Goal: Use online tool/utility: Utilize a website feature to perform a specific function

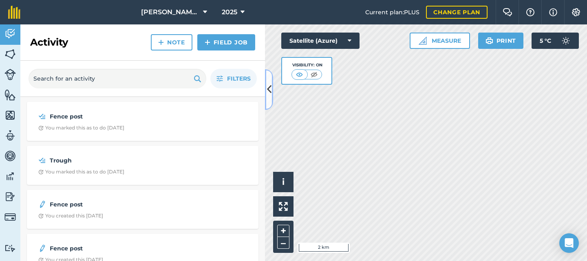
click at [269, 86] on icon at bounding box center [269, 89] width 4 height 14
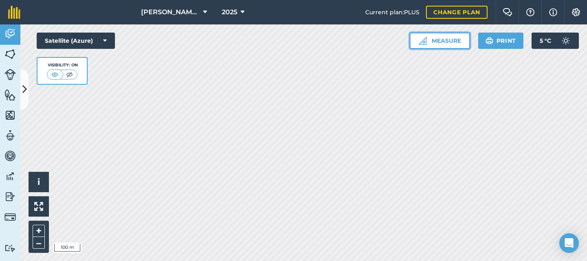
click at [427, 38] on button "Measure" at bounding box center [440, 41] width 60 height 16
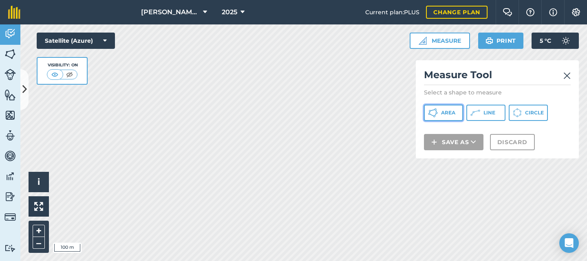
click at [456, 113] on button "Area" at bounding box center [443, 113] width 39 height 16
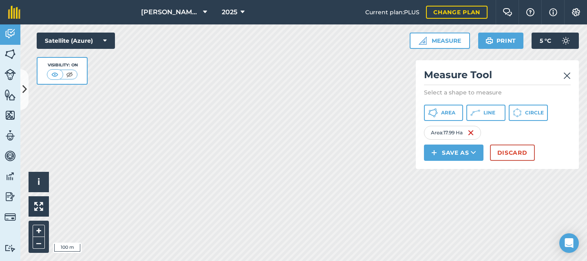
click at [568, 78] on img at bounding box center [567, 76] width 7 height 10
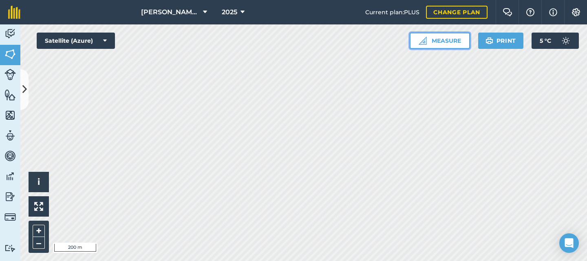
click at [433, 39] on button "Measure" at bounding box center [440, 41] width 60 height 16
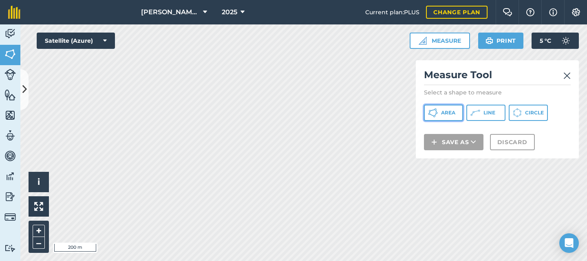
click at [438, 113] on button "Area" at bounding box center [443, 113] width 39 height 16
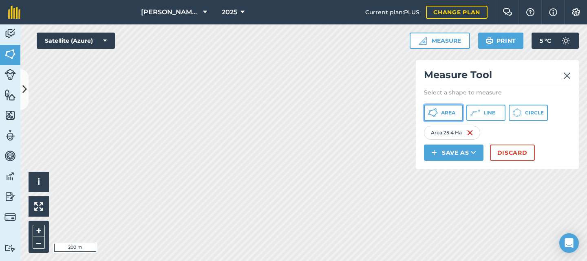
click at [449, 115] on span "Area" at bounding box center [448, 113] width 14 height 7
click at [445, 113] on span "Area" at bounding box center [448, 113] width 14 height 7
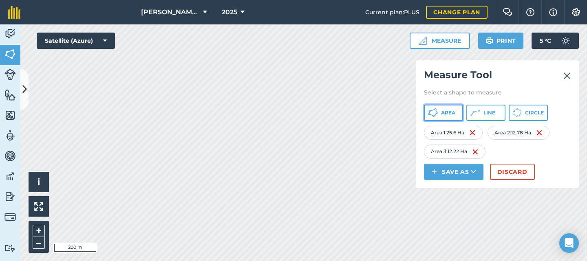
click at [450, 113] on span "Area" at bounding box center [448, 113] width 14 height 7
click at [437, 37] on button "Measure" at bounding box center [440, 41] width 60 height 16
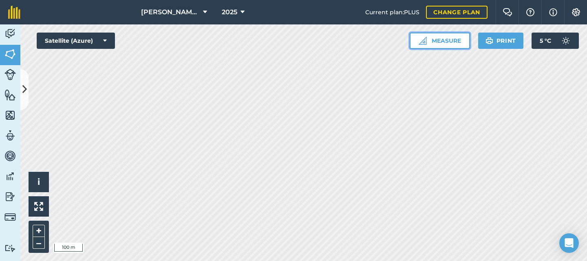
click at [434, 43] on button "Measure" at bounding box center [440, 41] width 60 height 16
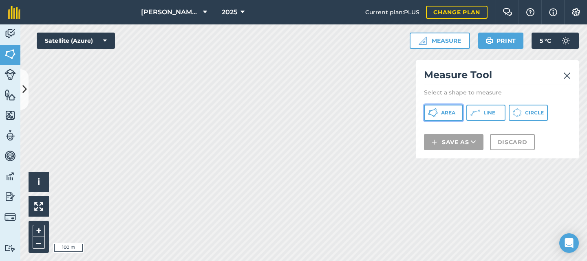
click at [438, 112] on icon at bounding box center [433, 113] width 10 height 10
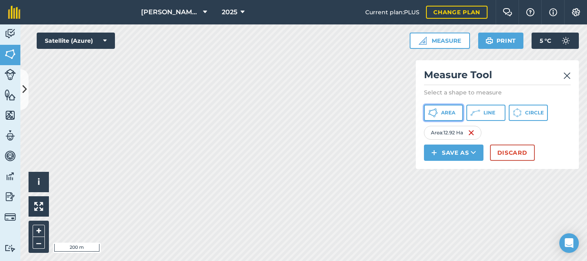
click at [438, 111] on icon at bounding box center [433, 113] width 10 height 10
click at [445, 113] on span "Area" at bounding box center [448, 113] width 14 height 7
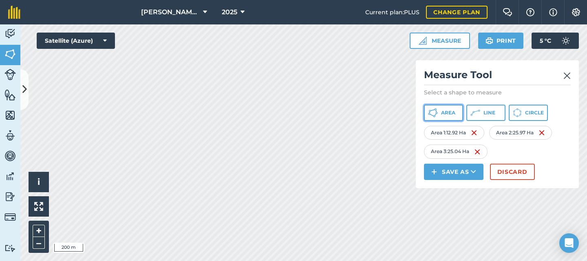
drag, startPoint x: 445, startPoint y: 117, endPoint x: 419, endPoint y: 117, distance: 26.1
click at [445, 117] on button "Area" at bounding box center [443, 113] width 39 height 16
click at [567, 75] on img at bounding box center [567, 76] width 7 height 10
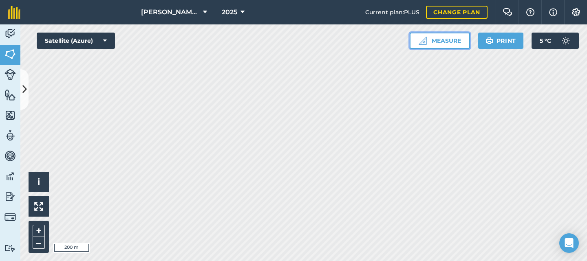
click at [436, 40] on button "Measure" at bounding box center [440, 41] width 60 height 16
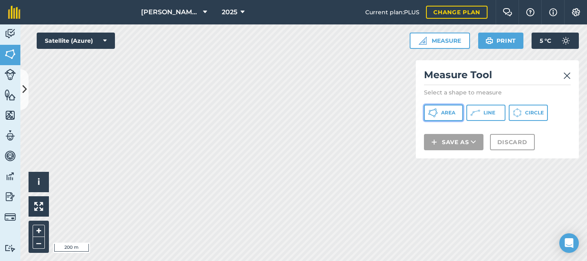
drag, startPoint x: 450, startPoint y: 114, endPoint x: 439, endPoint y: 106, distance: 12.6
click at [449, 114] on span "Area" at bounding box center [448, 113] width 14 height 7
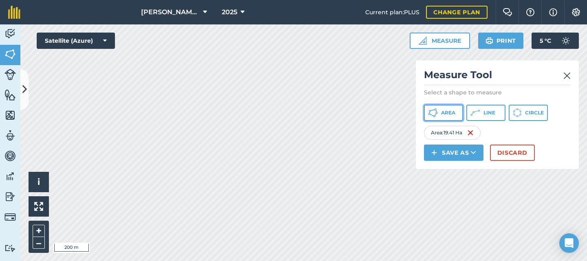
click at [445, 109] on button "Area" at bounding box center [443, 113] width 39 height 16
click at [443, 113] on span "Area" at bounding box center [448, 113] width 14 height 7
